Goal: Information Seeking & Learning: Learn about a topic

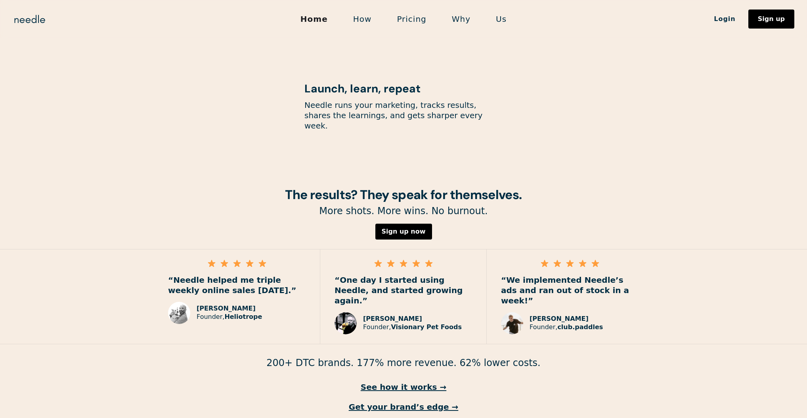
scroll to position [1037, 0]
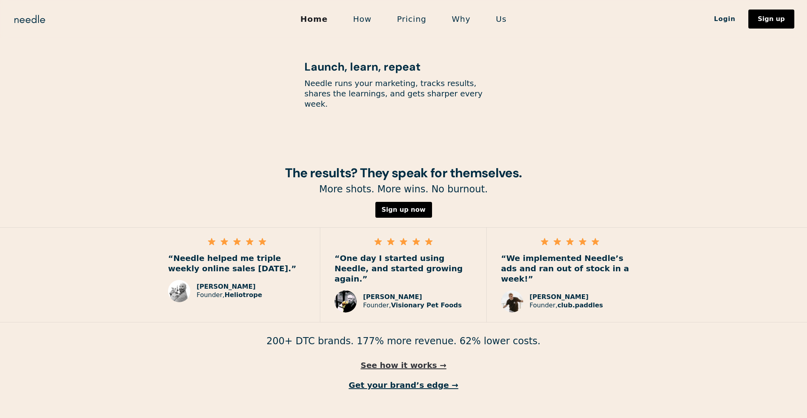
click at [393, 360] on link "See how it works →" at bounding box center [403, 365] width 807 height 10
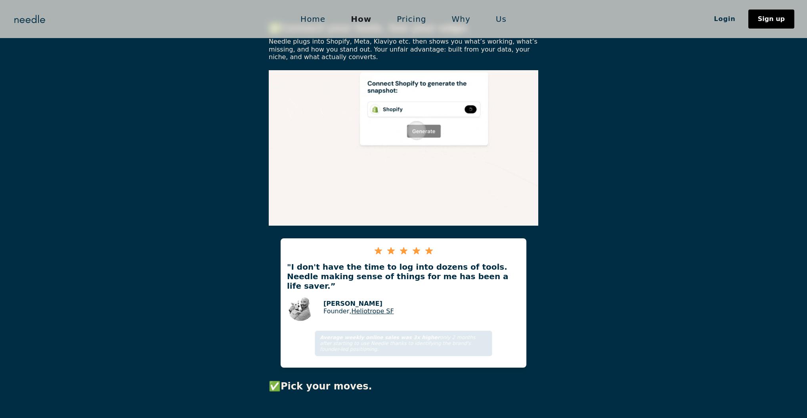
scroll to position [317, 0]
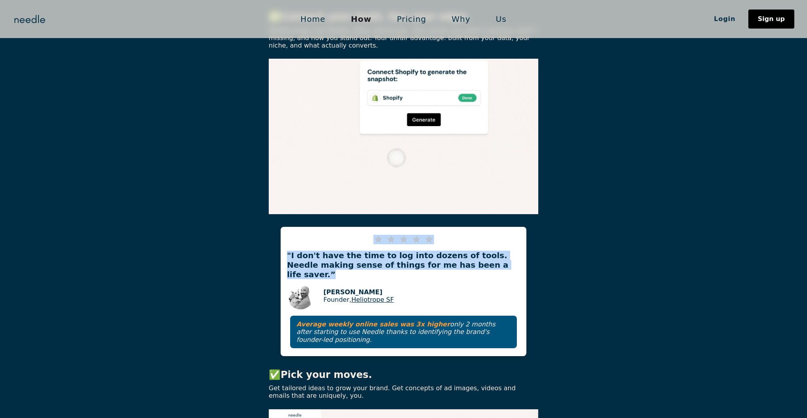
drag, startPoint x: 511, startPoint y: 255, endPoint x: 291, endPoint y: 229, distance: 222.4
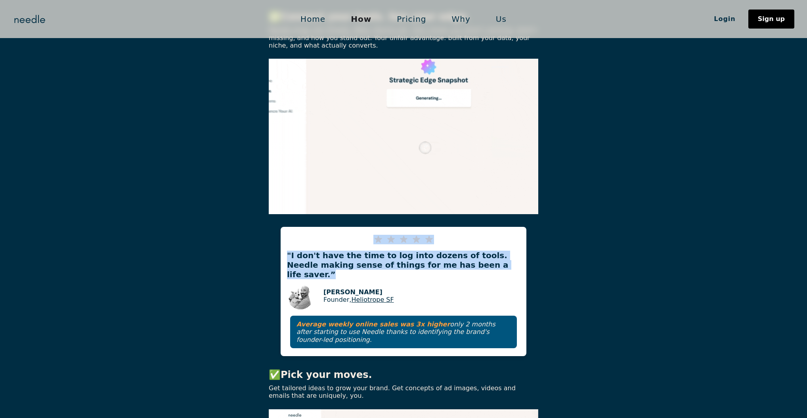
click at [291, 229] on div ""I don't have the time to log into dozens of tools. Needle making sense of thin…" at bounding box center [404, 291] width 246 height 129
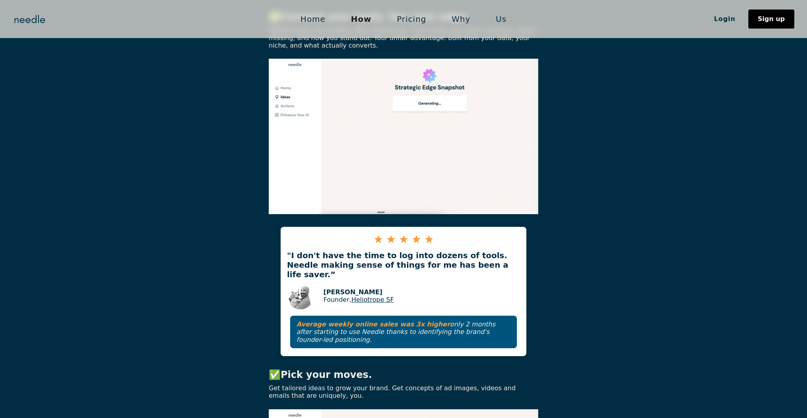
click at [590, 265] on div "✅ Connect your tools. See your edge. Needle plugs into Shopify, Meta, Klaviyo e…" at bounding box center [403, 284] width 807 height 573
drag, startPoint x: 341, startPoint y: 260, endPoint x: 186, endPoint y: 247, distance: 156.3
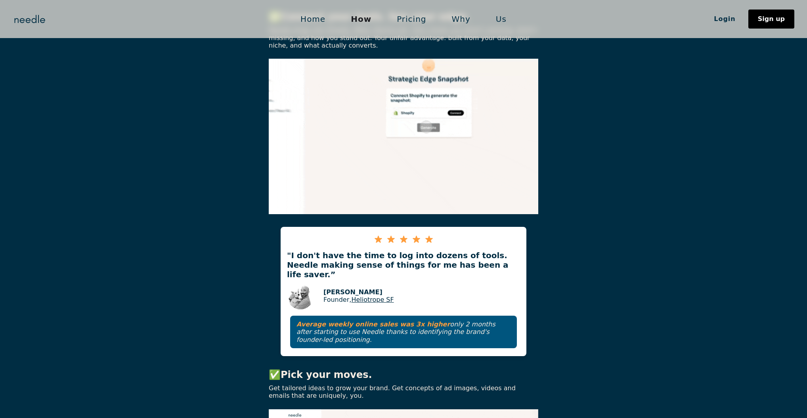
click at [186, 247] on div "✅ Connect your tools. See your edge. Needle plugs into Shopify, Meta, Klaviyo e…" at bounding box center [403, 284] width 807 height 573
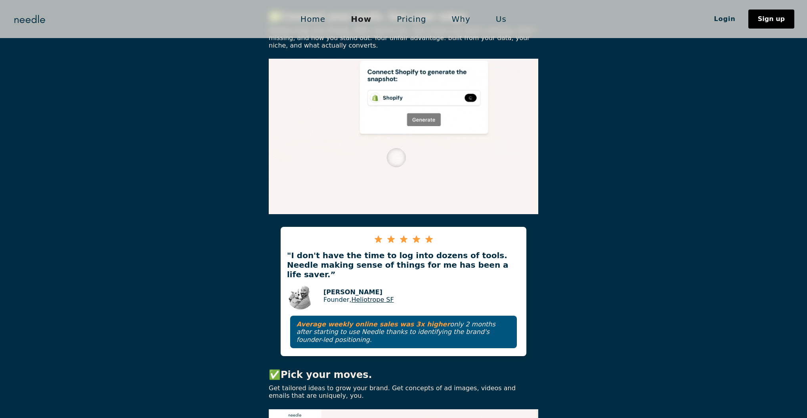
click at [168, 263] on div "✅ Connect your tools. See your edge. Needle plugs into Shopify, Meta, Klaviyo e…" at bounding box center [403, 284] width 807 height 573
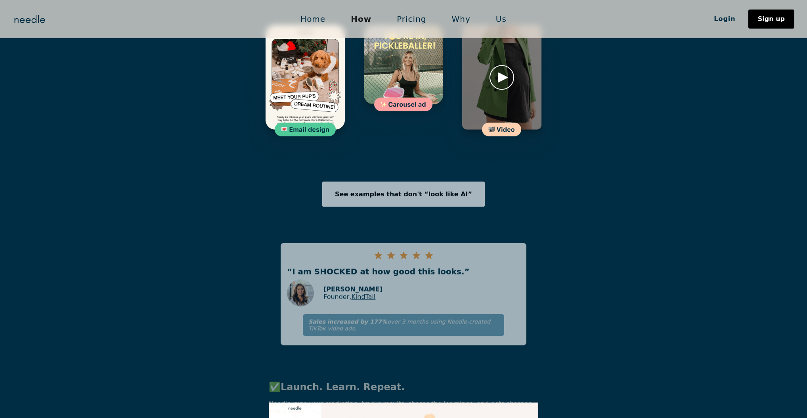
scroll to position [1269, 0]
